Goal: Find specific page/section: Find specific page/section

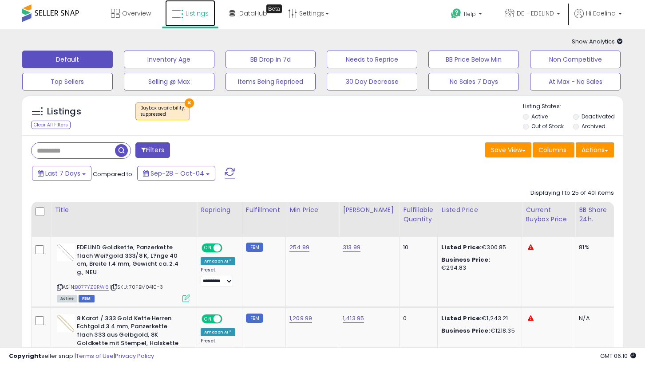
click at [190, 16] on span "Listings" at bounding box center [197, 13] width 23 height 9
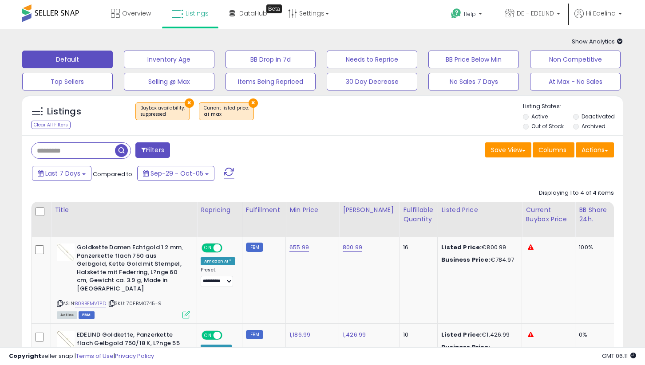
click at [189, 101] on button "×" at bounding box center [189, 103] width 9 height 9
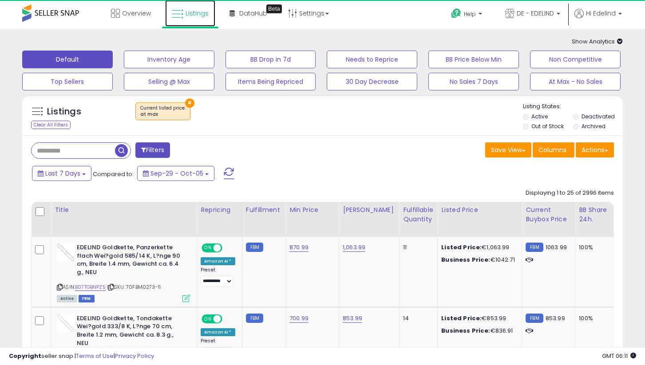
click at [201, 9] on span "Listings" at bounding box center [197, 13] width 23 height 9
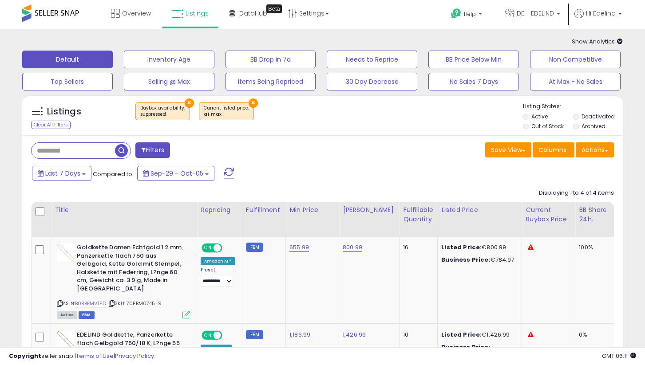
click at [249, 101] on button "×" at bounding box center [253, 103] width 9 height 9
